Goal: Information Seeking & Learning: Learn about a topic

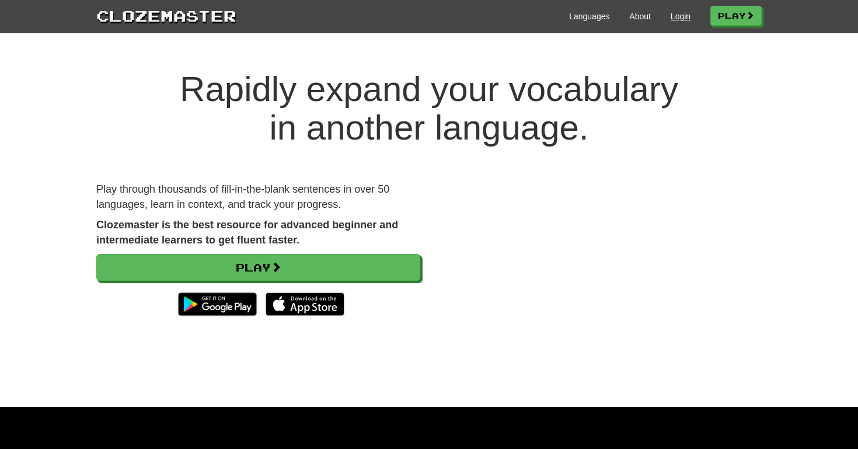
click at [678, 17] on link "Login" at bounding box center [681, 17] width 20 height 12
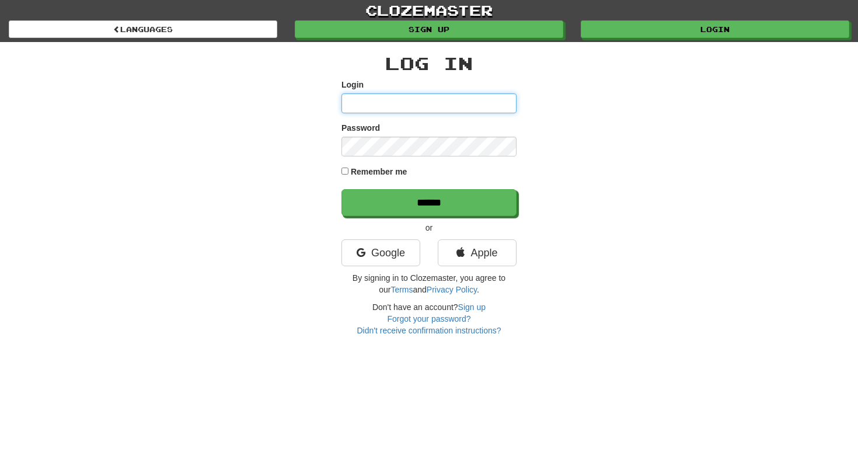
type input "**********"
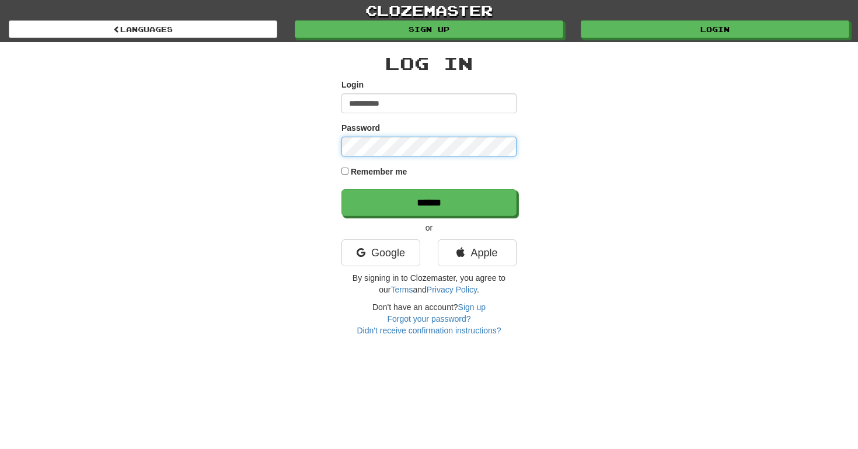
click at [429, 202] on input "******" at bounding box center [428, 202] width 175 height 27
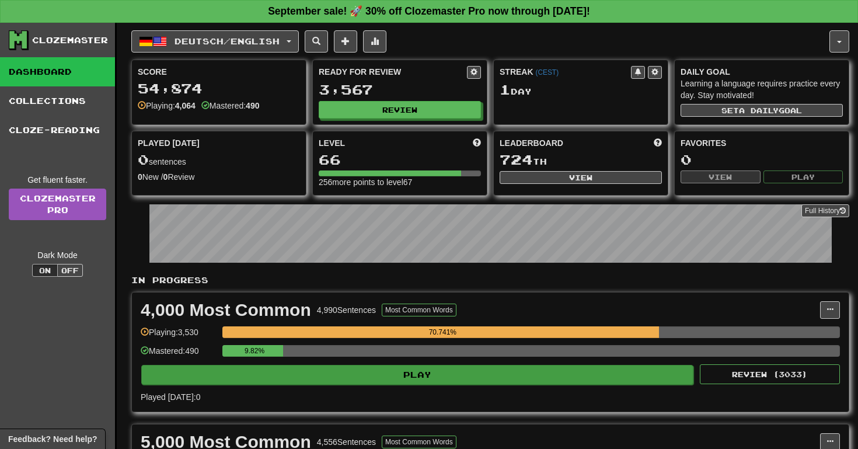
click at [518, 376] on button "Play" at bounding box center [417, 375] width 552 height 20
select select "**"
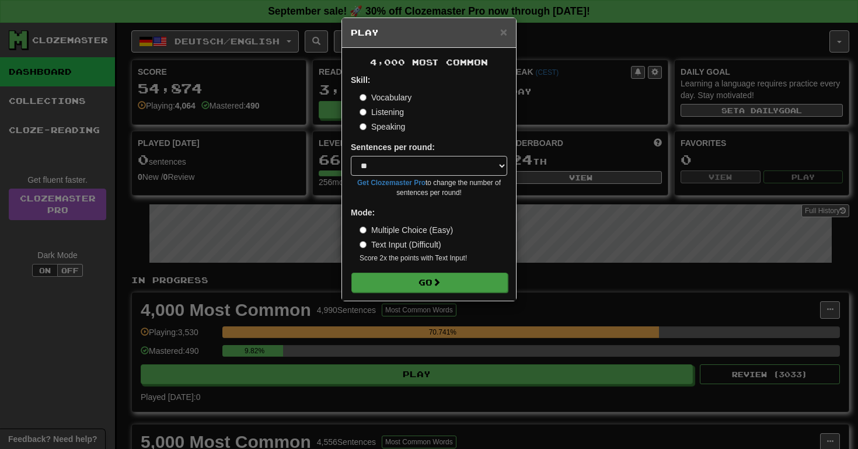
click at [474, 275] on button "Go" at bounding box center [429, 283] width 156 height 20
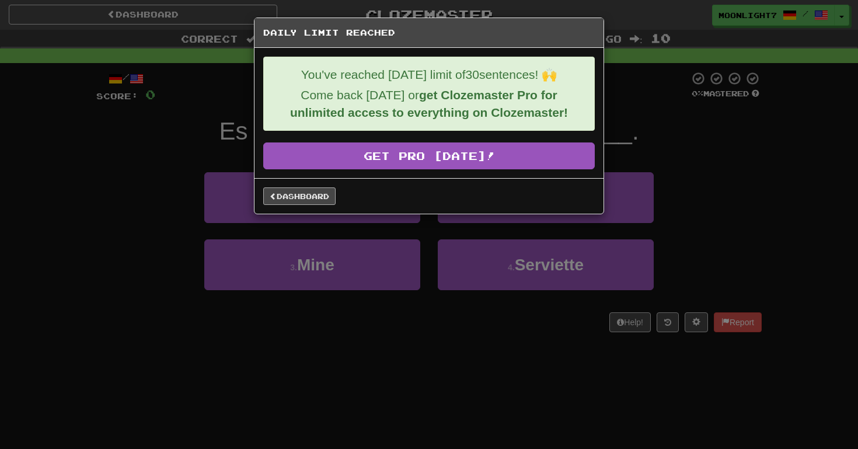
click at [330, 195] on link "Dashboard" at bounding box center [299, 196] width 72 height 18
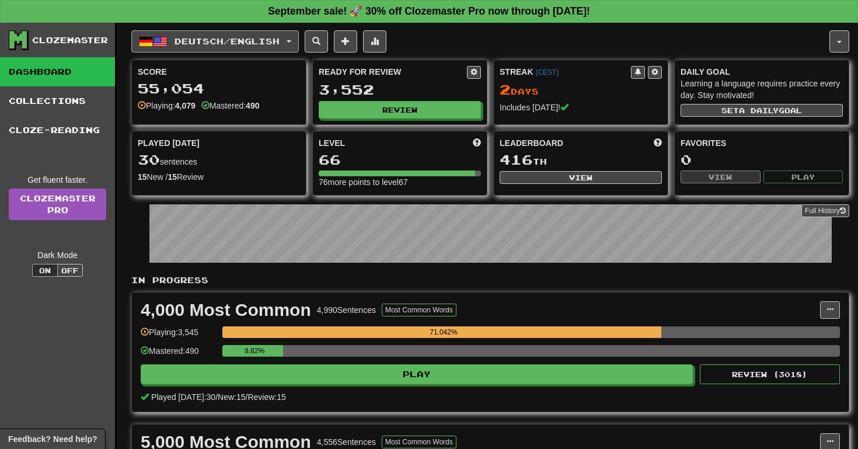
click at [253, 39] on span "Deutsch / English" at bounding box center [226, 41] width 105 height 10
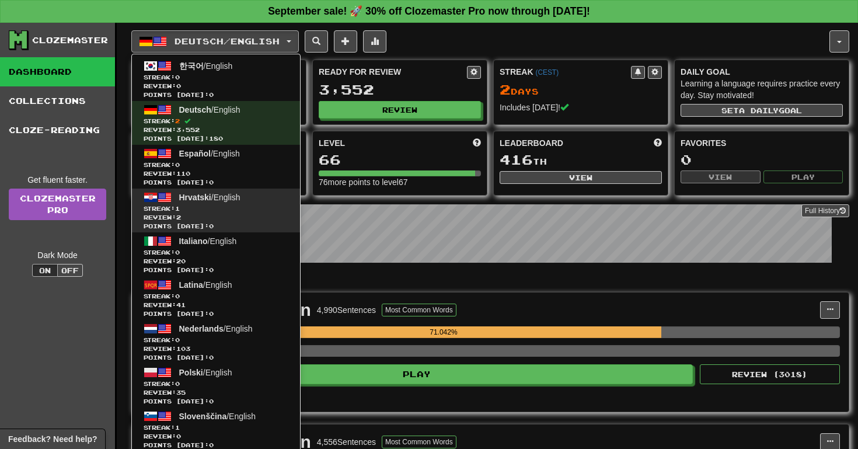
click at [256, 197] on link "Hrvatski / English Streak: 1 Review: 2 Points today: 0" at bounding box center [216, 211] width 168 height 44
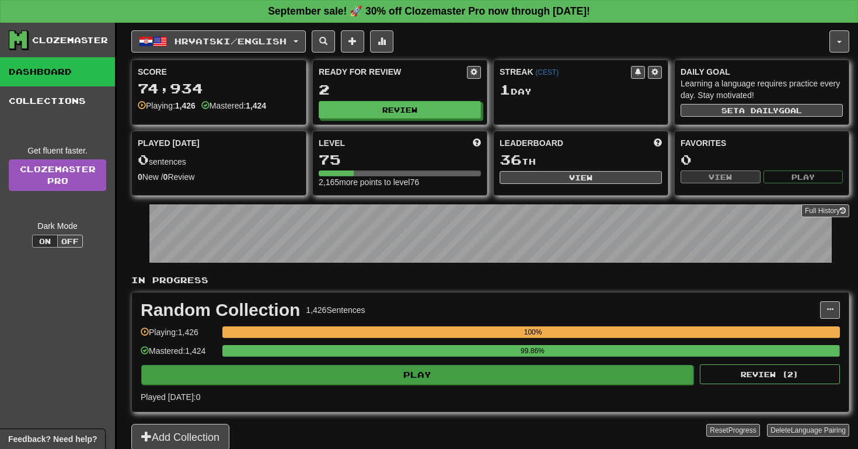
click at [372, 382] on button "Play" at bounding box center [417, 375] width 552 height 20
select select "**"
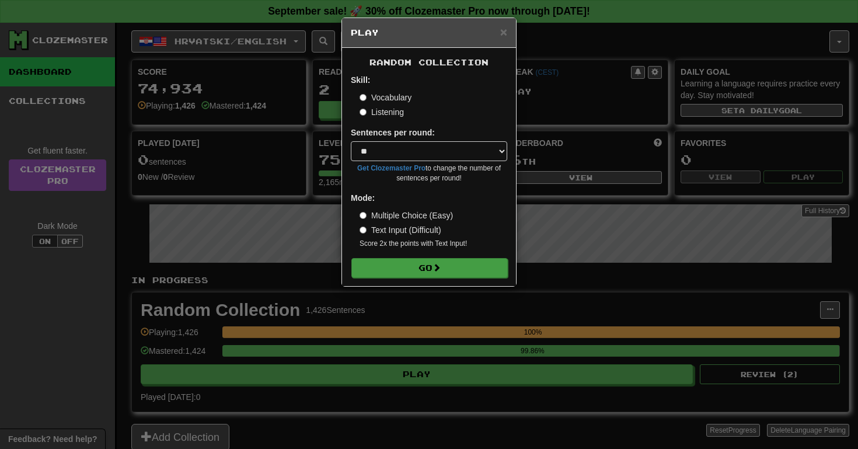
click at [403, 271] on button "Go" at bounding box center [429, 268] width 156 height 20
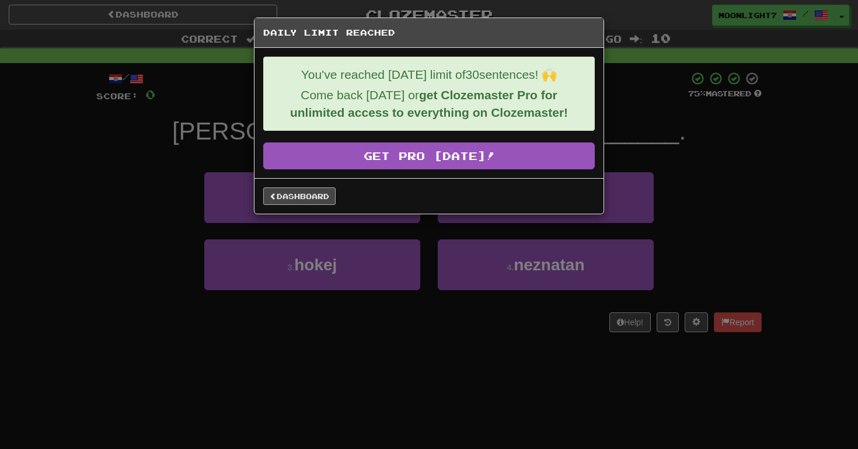
click at [323, 198] on link "Dashboard" at bounding box center [299, 196] width 72 height 18
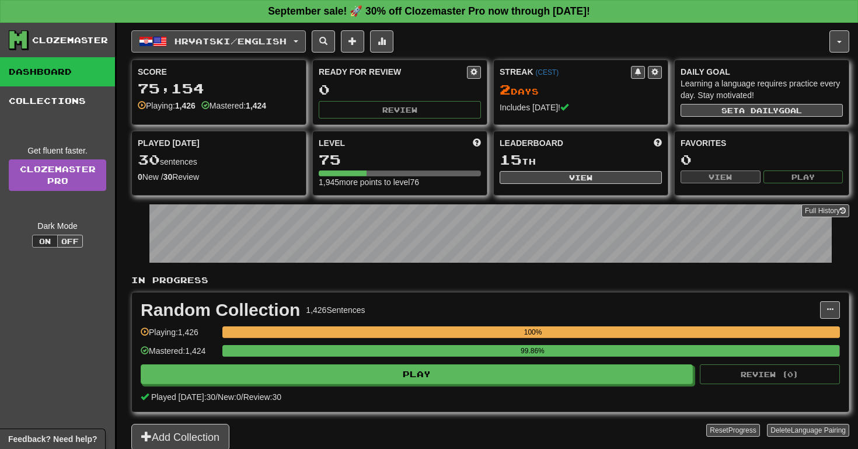
click at [209, 39] on span "Hrvatski / English" at bounding box center [230, 41] width 112 height 10
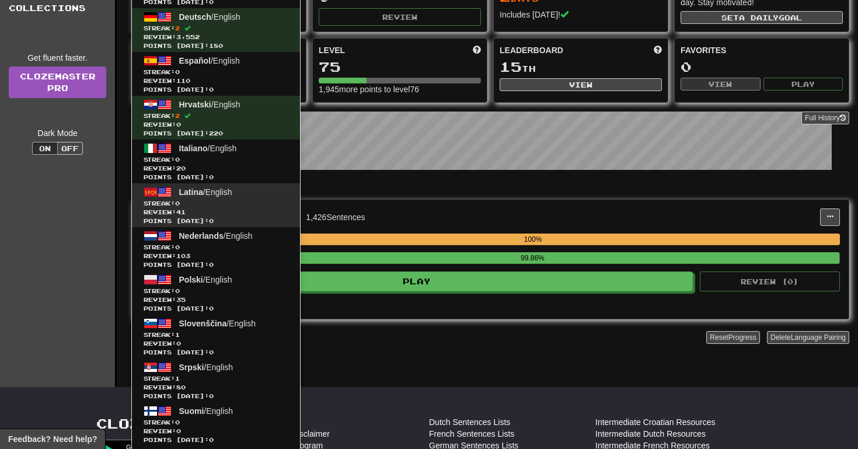
scroll to position [167, 0]
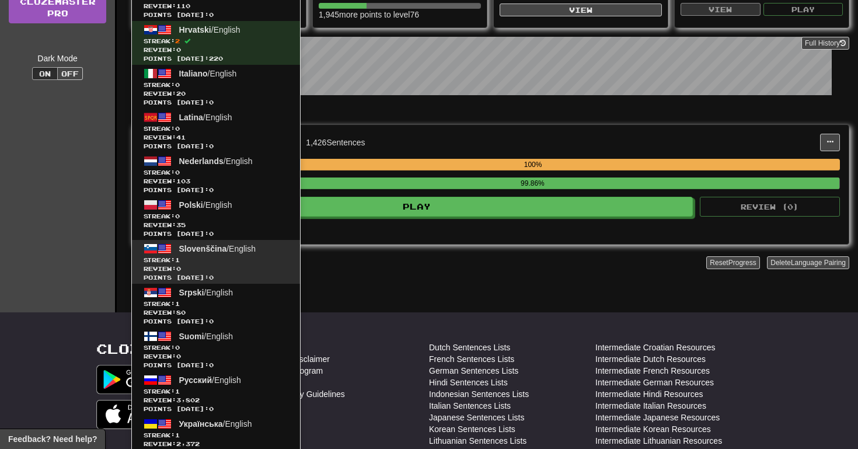
click at [253, 264] on span "Review: 0" at bounding box center [216, 268] width 145 height 9
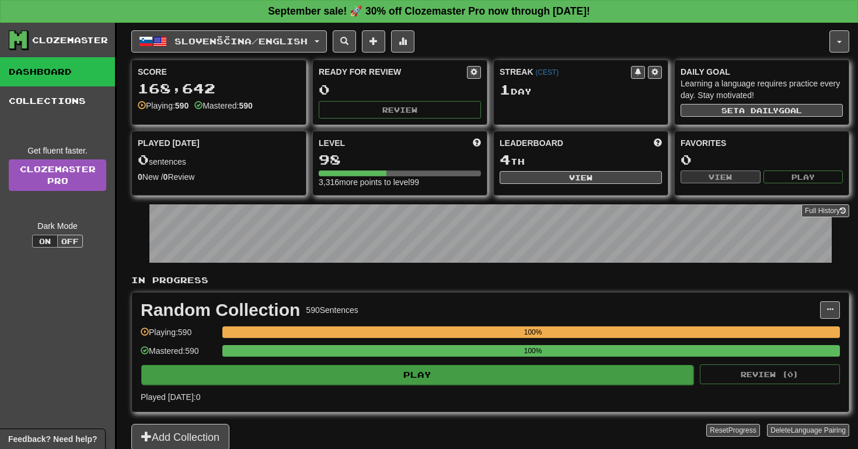
click at [355, 380] on button "Play" at bounding box center [417, 375] width 552 height 20
select select "**"
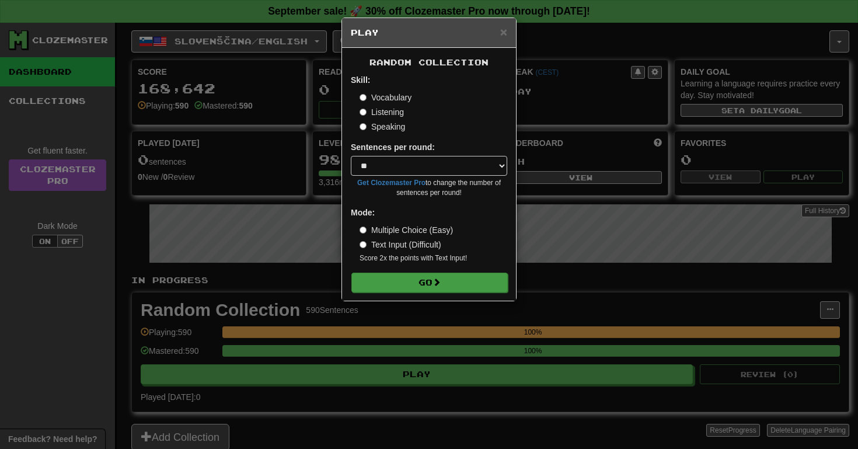
click at [395, 285] on button "Go" at bounding box center [429, 283] width 156 height 20
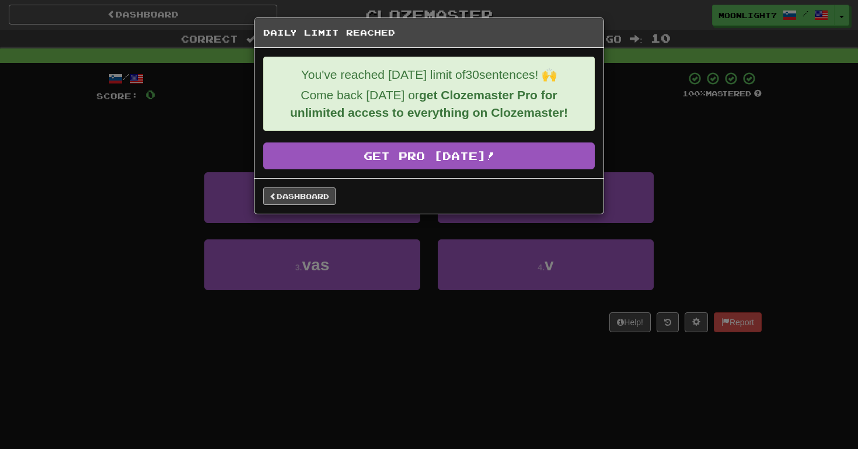
click at [298, 192] on link "Dashboard" at bounding box center [299, 196] width 72 height 18
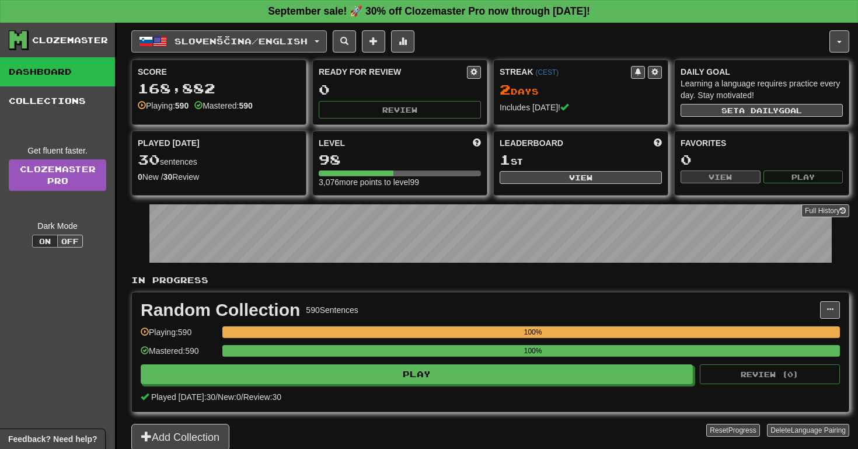
click at [249, 47] on button "Slovenščina / English" at bounding box center [229, 41] width 196 height 22
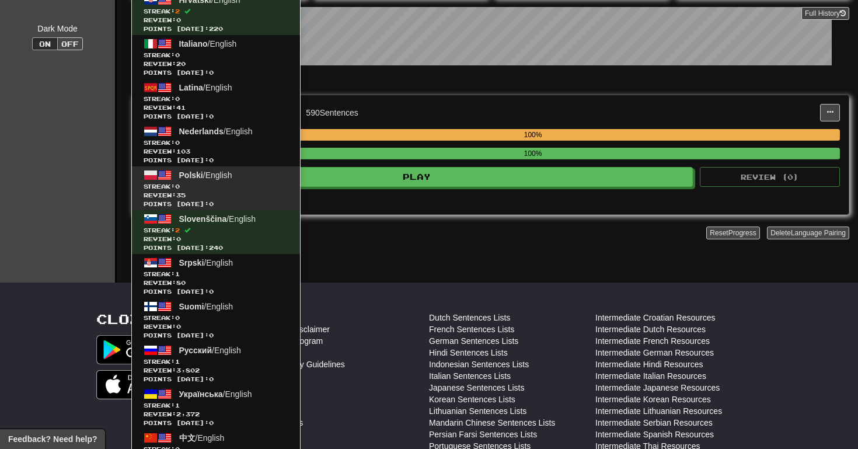
scroll to position [259, 0]
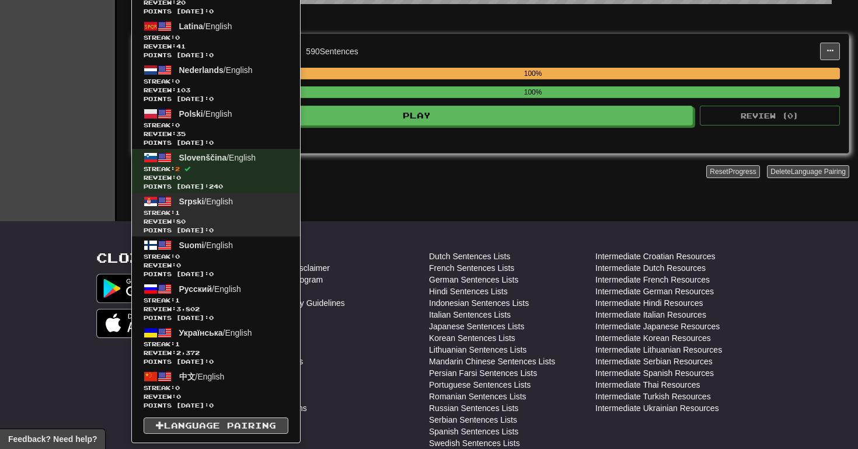
click at [260, 210] on span "Streak: 1" at bounding box center [216, 212] width 145 height 9
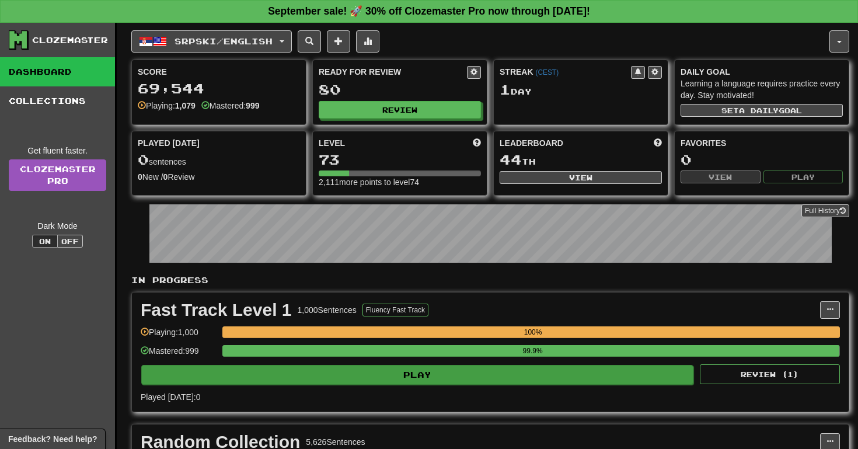
click at [411, 379] on button "Play" at bounding box center [417, 375] width 552 height 20
select select "**"
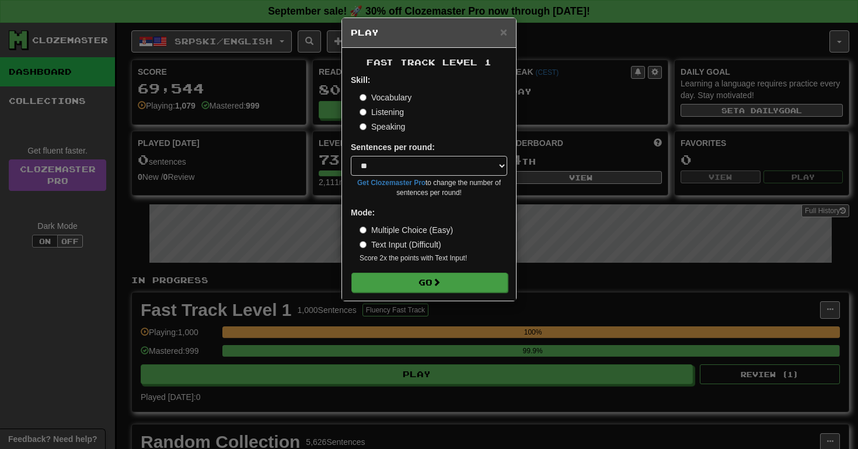
click at [405, 287] on button "Go" at bounding box center [429, 283] width 156 height 20
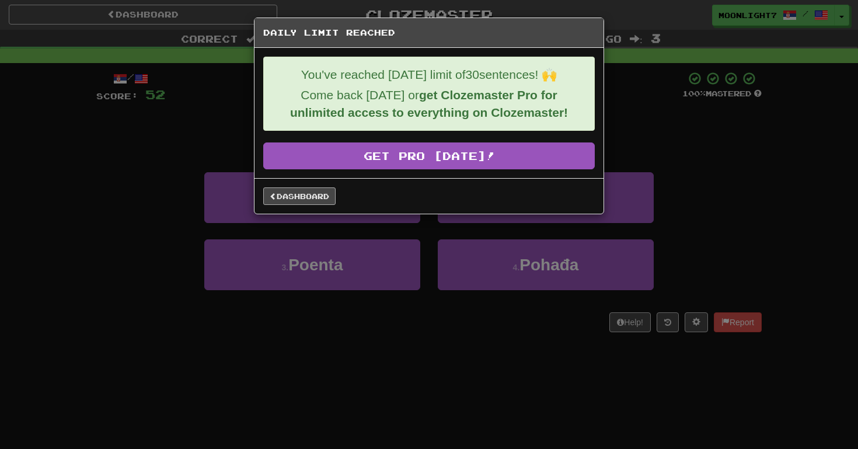
click at [315, 197] on link "Dashboard" at bounding box center [299, 196] width 72 height 18
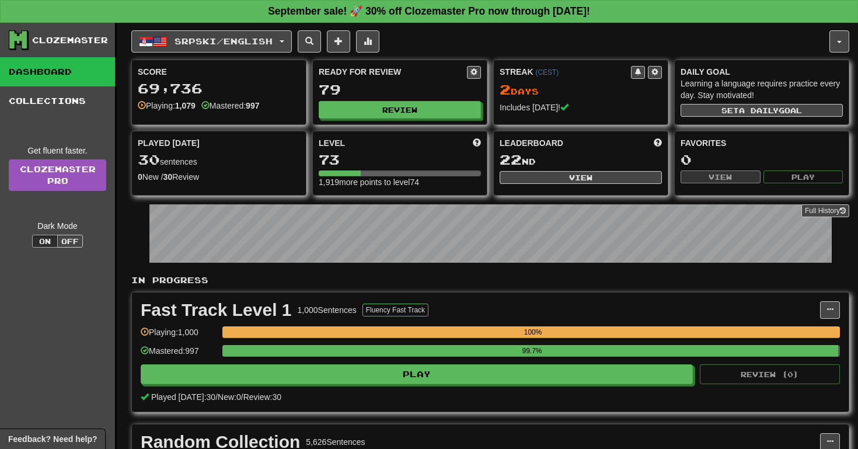
click at [254, 53] on div "Srpski / English 한국어 / English Streak: 0 Review: 0 Points today: 0 Deutsch / En…" at bounding box center [490, 317] width 718 height 589
click at [252, 48] on button "Srpski / English" at bounding box center [211, 41] width 160 height 22
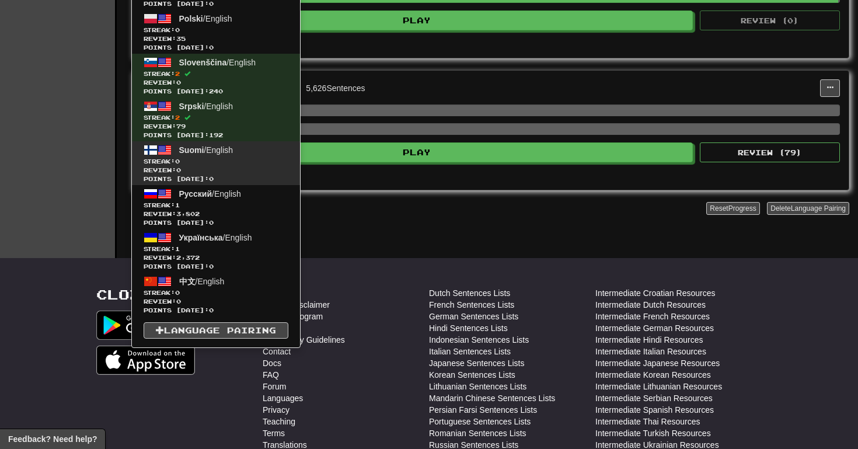
scroll to position [380, 0]
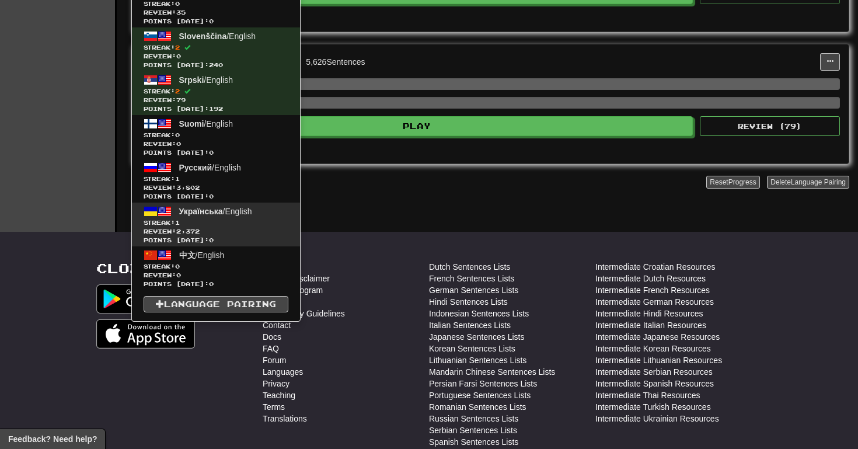
click at [271, 222] on span "Streak: 1" at bounding box center [216, 222] width 145 height 9
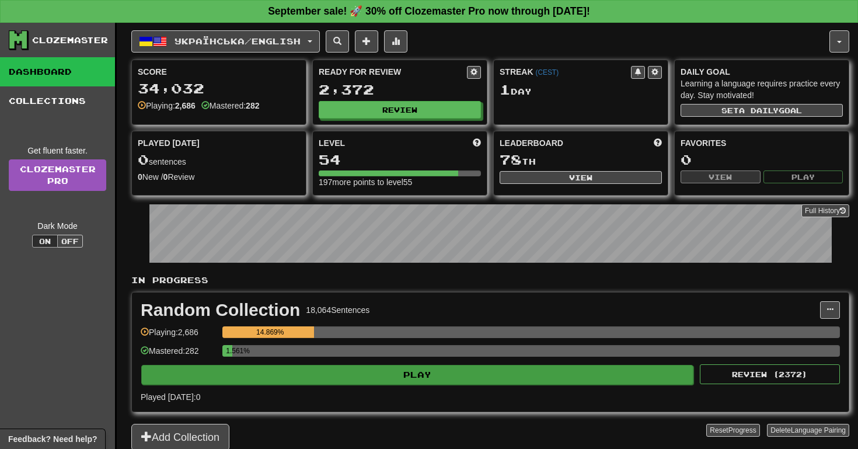
click at [413, 371] on button "Play" at bounding box center [417, 375] width 552 height 20
select select "**"
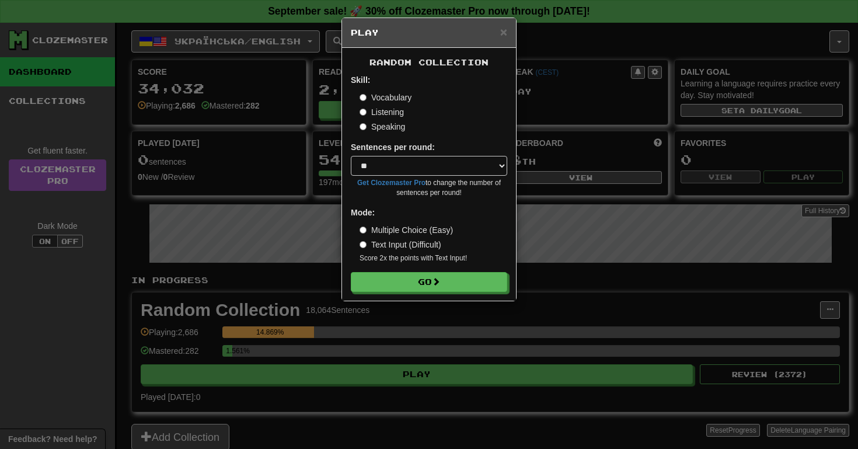
click at [416, 292] on div "Random Collection Skill: Vocabulary Listening Speaking Sentences per round: * *…" at bounding box center [429, 174] width 174 height 253
click at [416, 282] on button "Go" at bounding box center [429, 283] width 156 height 20
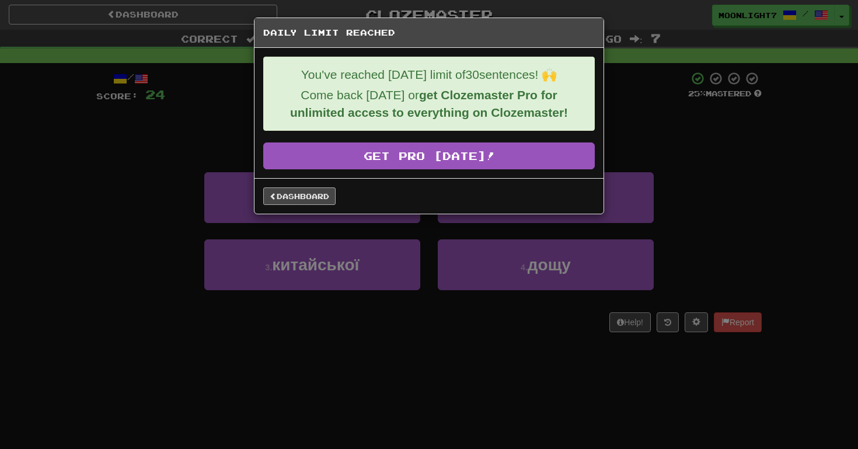
click at [326, 198] on link "Dashboard" at bounding box center [299, 196] width 72 height 18
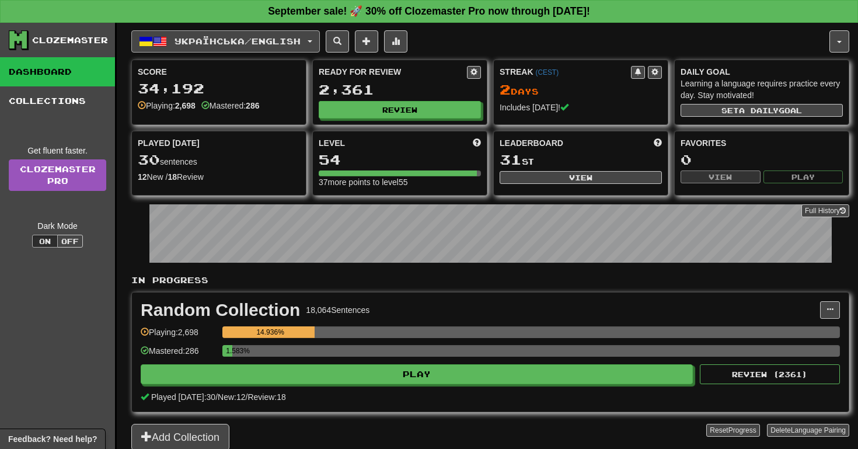
click at [228, 40] on span "Українська / English" at bounding box center [237, 41] width 126 height 10
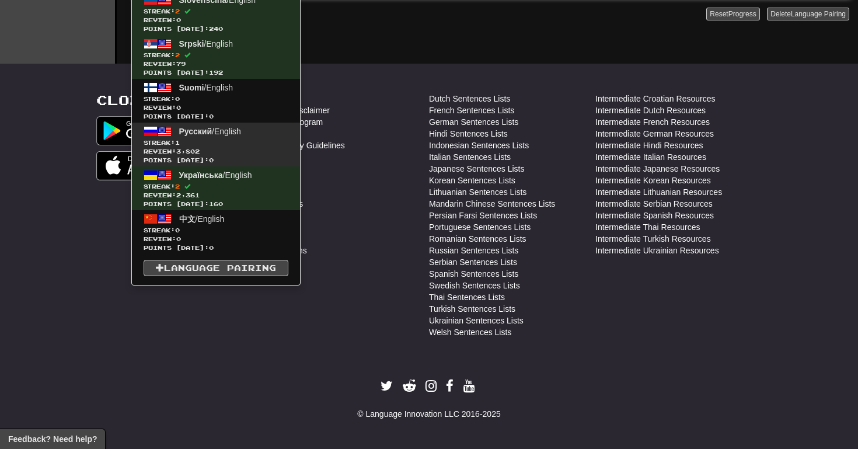
scroll to position [416, 0]
click at [259, 135] on link "Русский / English Streak: 1 Review: 3,802 Points [DATE]: 0" at bounding box center [216, 145] width 168 height 44
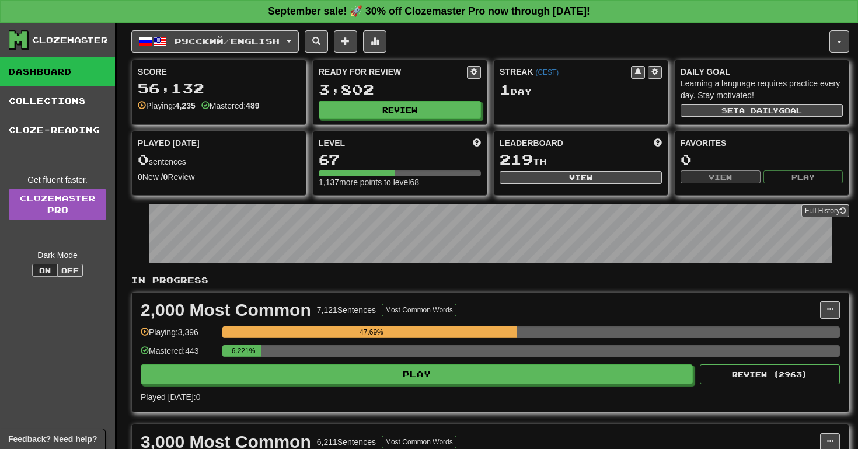
click at [377, 363] on div "6.221%" at bounding box center [530, 354] width 617 height 19
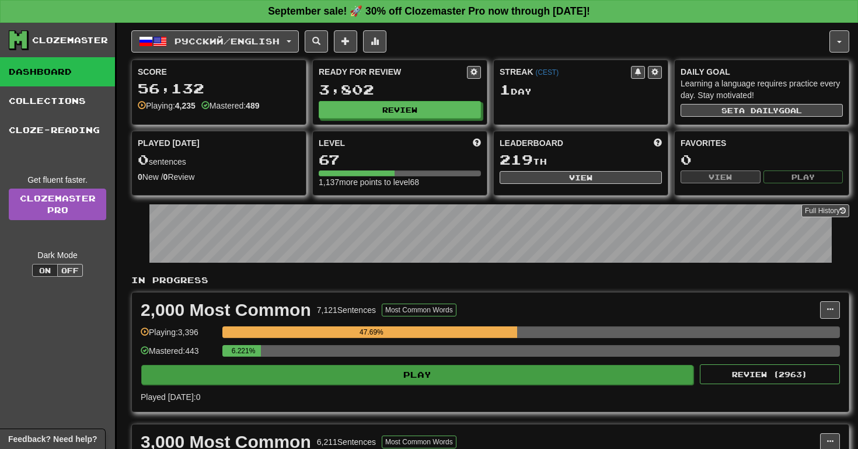
click at [376, 373] on button "Play" at bounding box center [417, 375] width 552 height 20
select select "**"
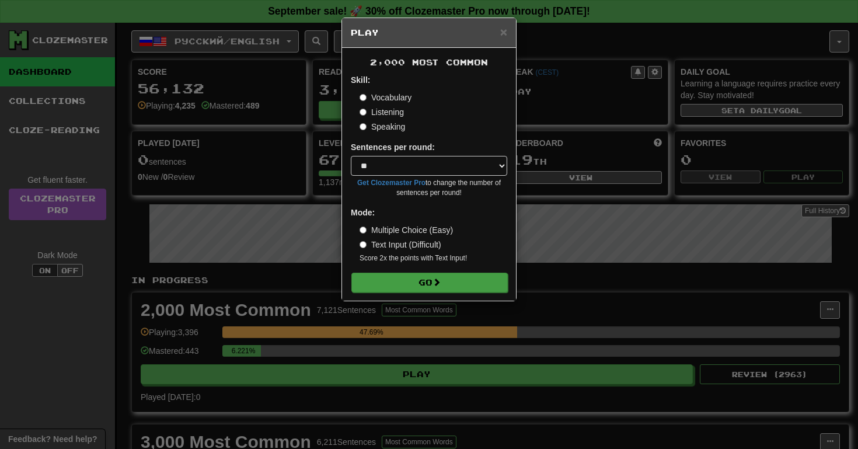
click at [402, 274] on button "Go" at bounding box center [429, 283] width 156 height 20
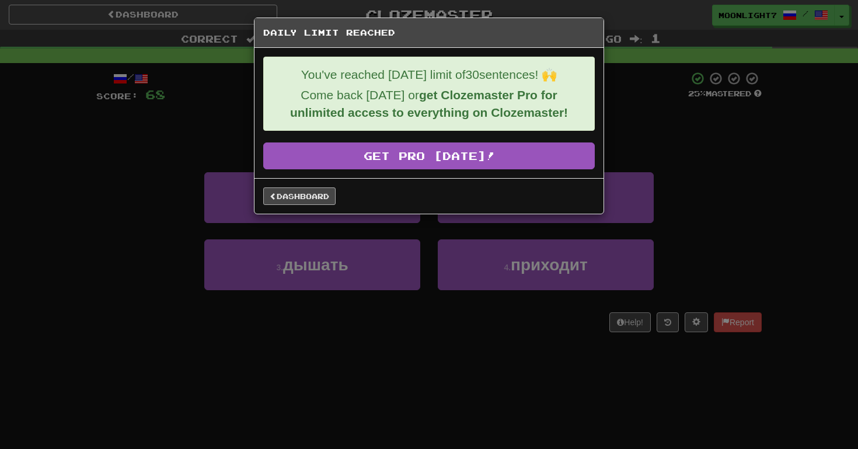
click at [317, 197] on link "Dashboard" at bounding box center [299, 196] width 72 height 18
